Goal: Book appointment/travel/reservation

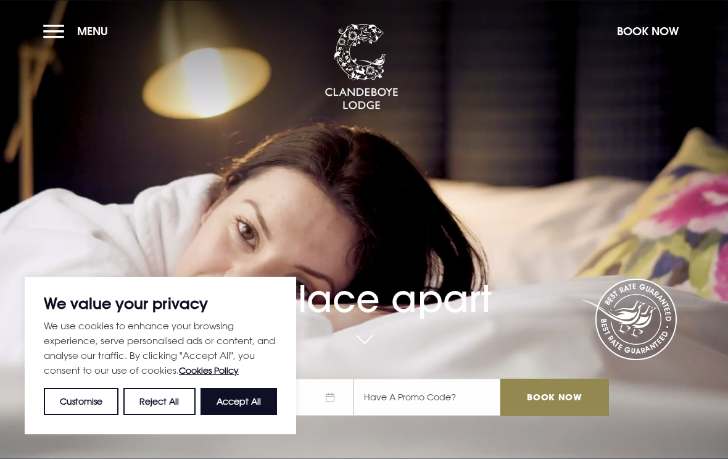
click at [262, 401] on button "Accept All" at bounding box center [239, 401] width 77 height 27
checkbox input "true"
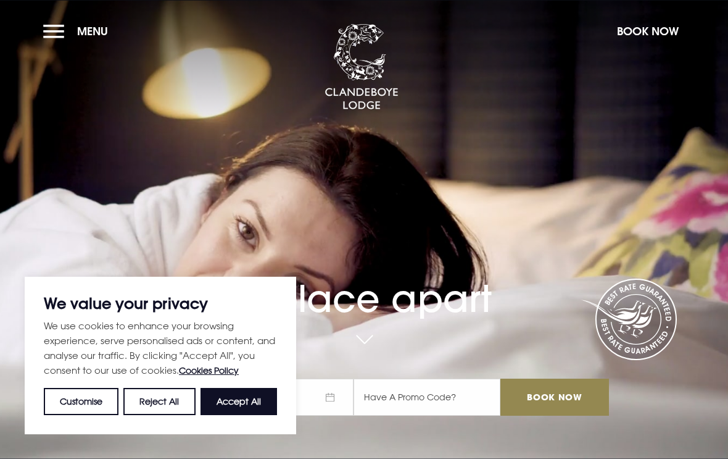
checkbox input "true"
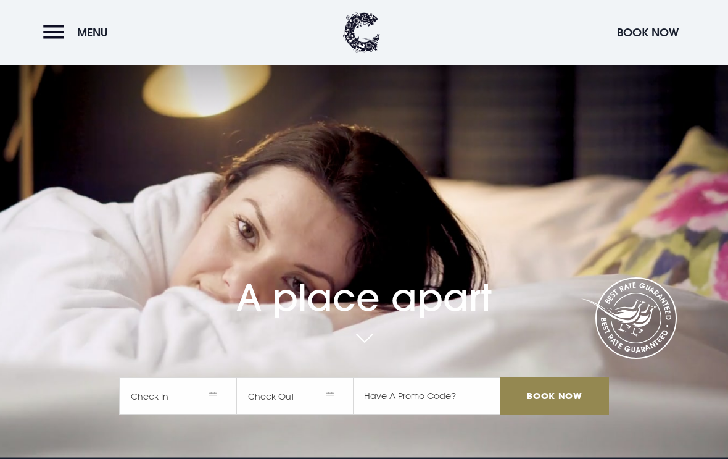
scroll to position [1, 0]
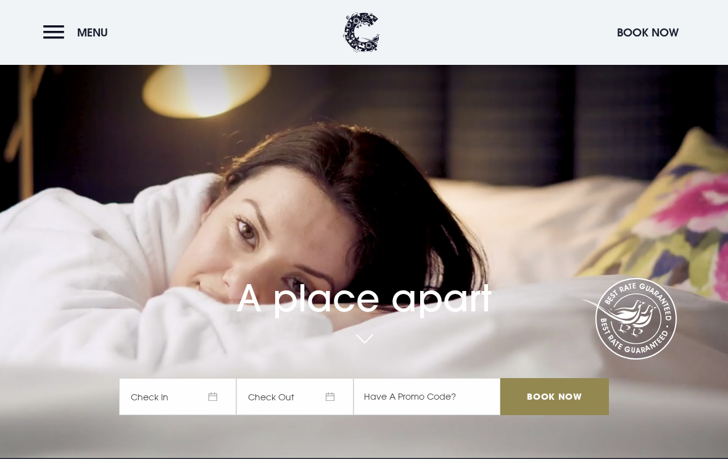
click at [59, 30] on button "Menu" at bounding box center [78, 32] width 71 height 27
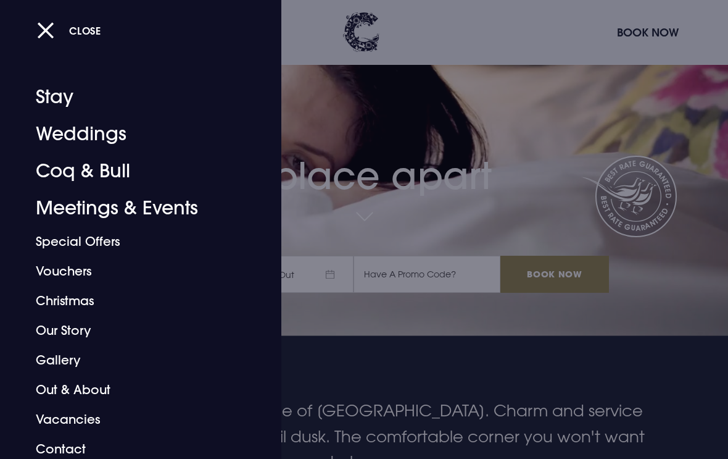
scroll to position [123, 0]
click at [56, 173] on link "Coq & Bull" at bounding box center [132, 171] width 193 height 37
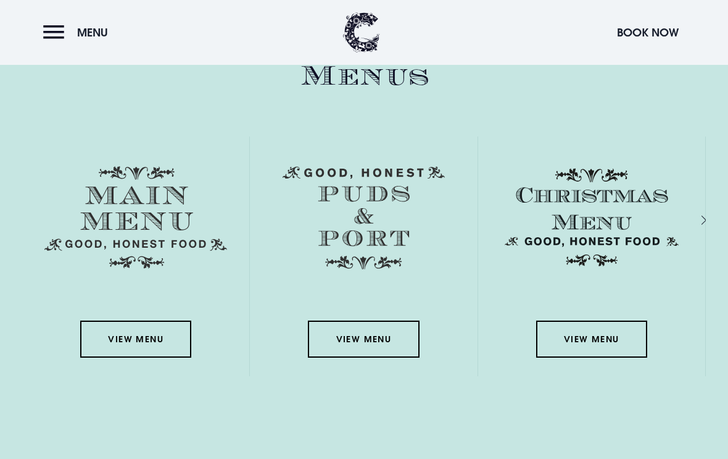
scroll to position [1731, 0]
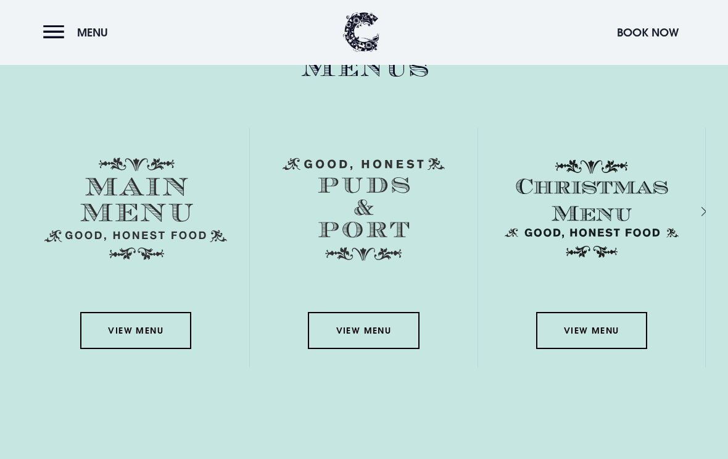
click at [169, 344] on link "View Menu" at bounding box center [135, 330] width 111 height 37
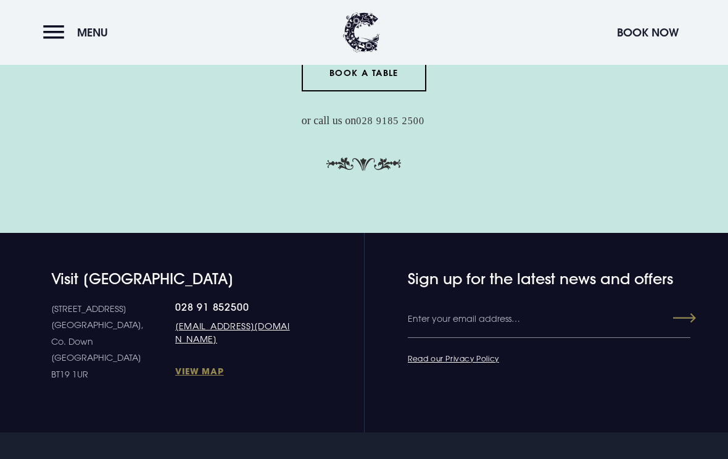
scroll to position [3586, 0]
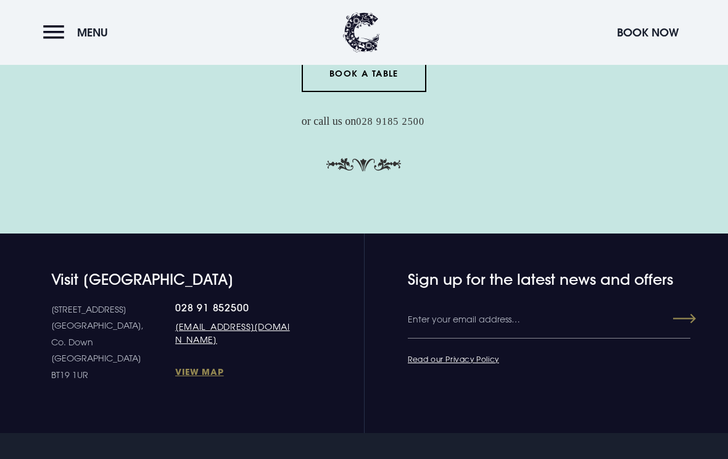
click at [407, 92] on link "Book a Table" at bounding box center [364, 73] width 125 height 37
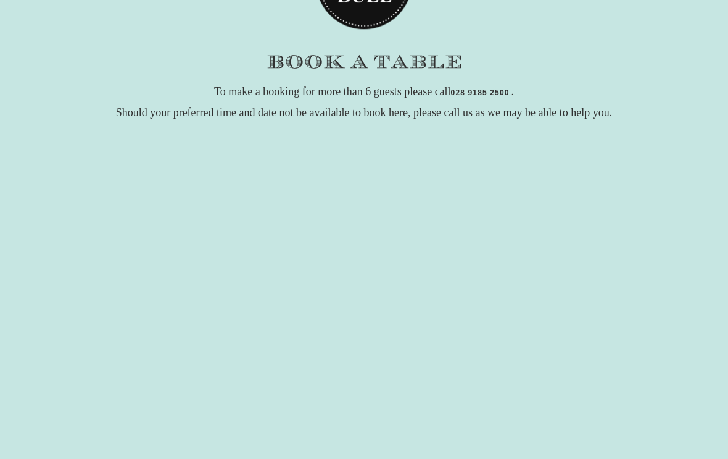
scroll to position [126, 0]
